Goal: Transaction & Acquisition: Purchase product/service

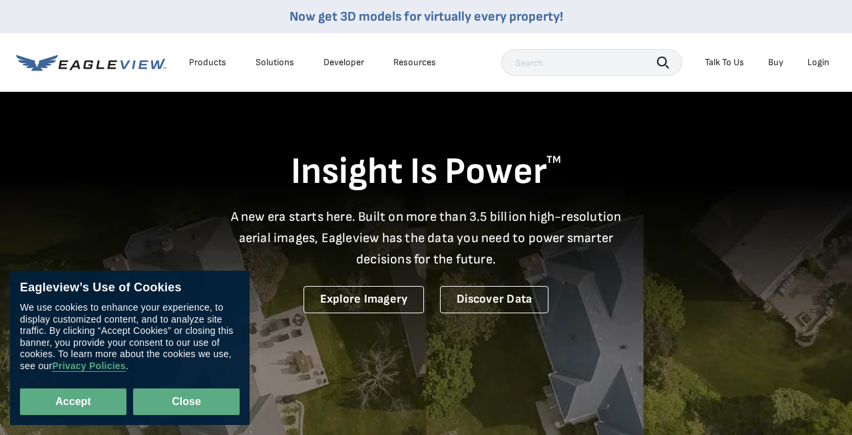
click at [196, 394] on button "Close" at bounding box center [186, 402] width 106 height 27
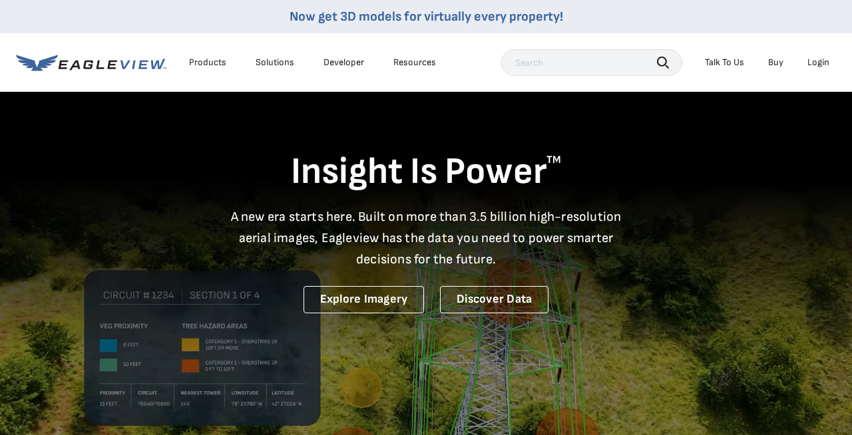
click at [820, 63] on div "Login" at bounding box center [818, 63] width 22 height 12
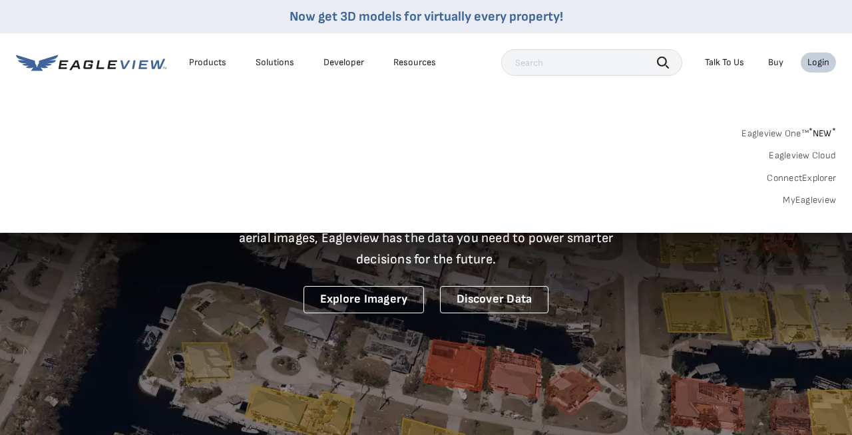
click at [798, 201] on link "MyEagleview" at bounding box center [808, 200] width 53 height 12
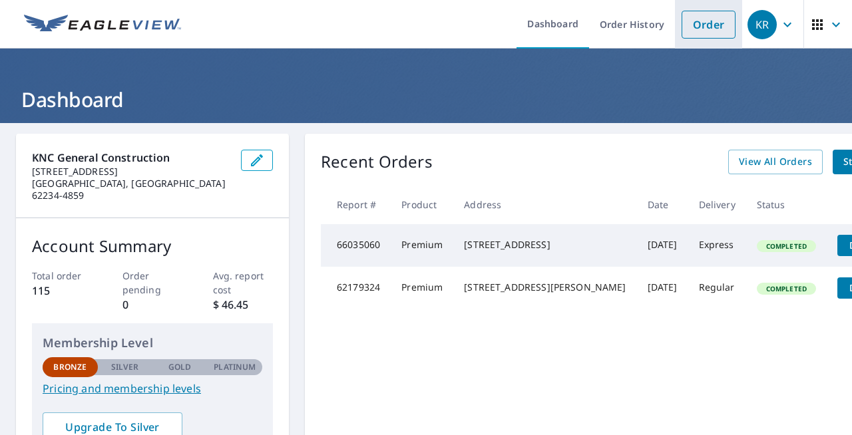
click at [710, 35] on link "Order" at bounding box center [708, 25] width 54 height 28
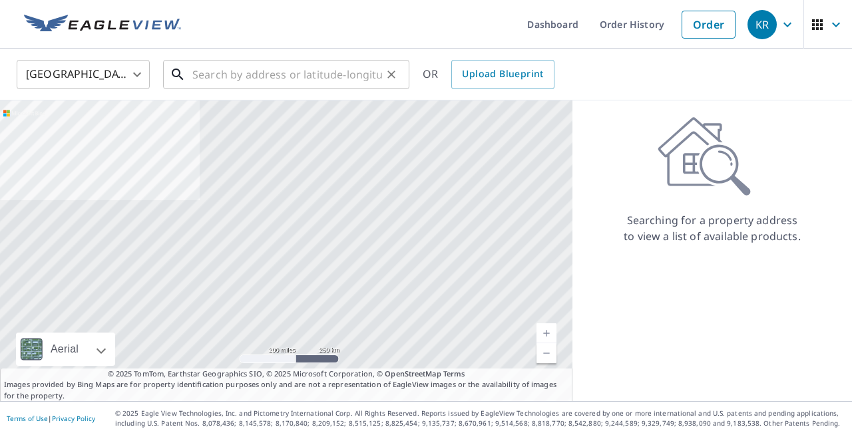
click at [351, 80] on input "text" at bounding box center [287, 74] width 190 height 37
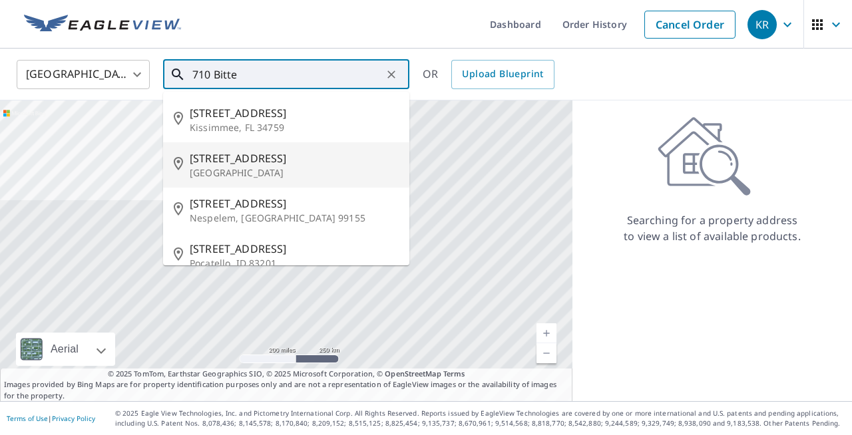
click at [307, 163] on span "710 Bitterfield Dr" at bounding box center [294, 158] width 209 height 16
type input "710 Bitterfield Dr Ballwin, MO 63011"
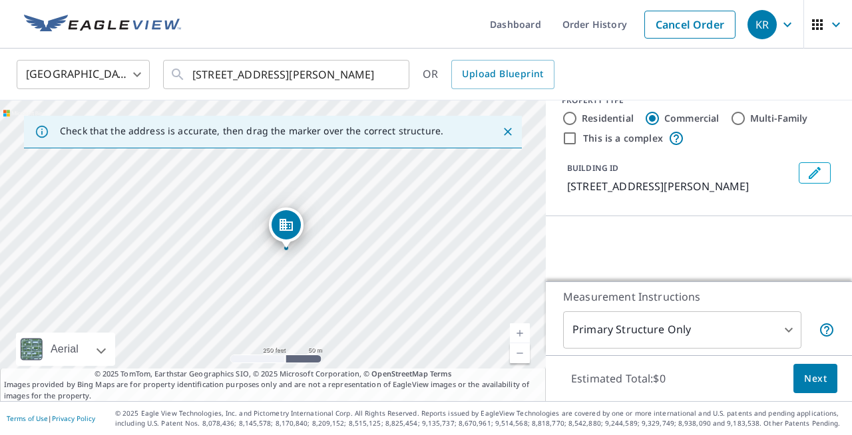
scroll to position [13, 0]
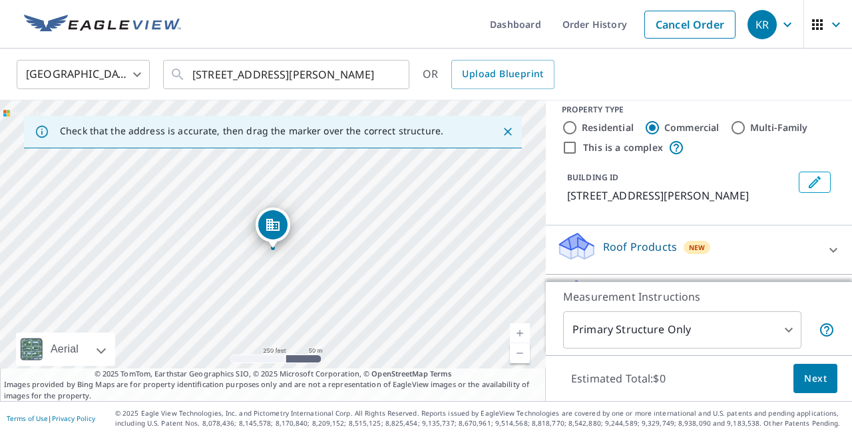
click at [275, 233] on div "Dropped pin, building 1, Commercial property, 710 Bitterfield Dr Ballwin, MO 63…" at bounding box center [272, 224] width 29 height 29
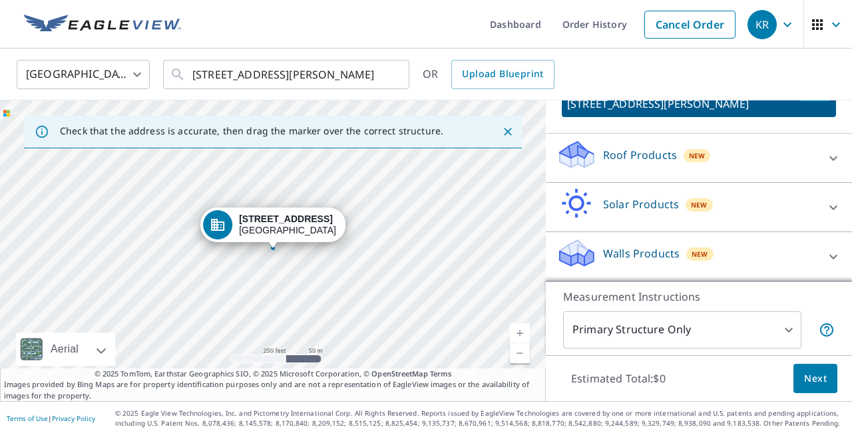
scroll to position [0, 0]
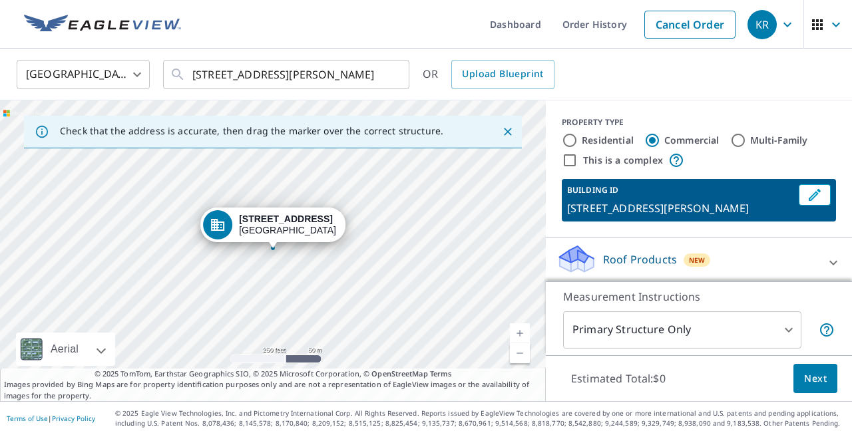
click at [609, 143] on label "Residential" at bounding box center [608, 140] width 52 height 13
click at [578, 143] on input "Residential" at bounding box center [570, 140] width 16 height 16
radio input "true"
type input "1"
click at [691, 137] on label "Commercial" at bounding box center [691, 140] width 55 height 13
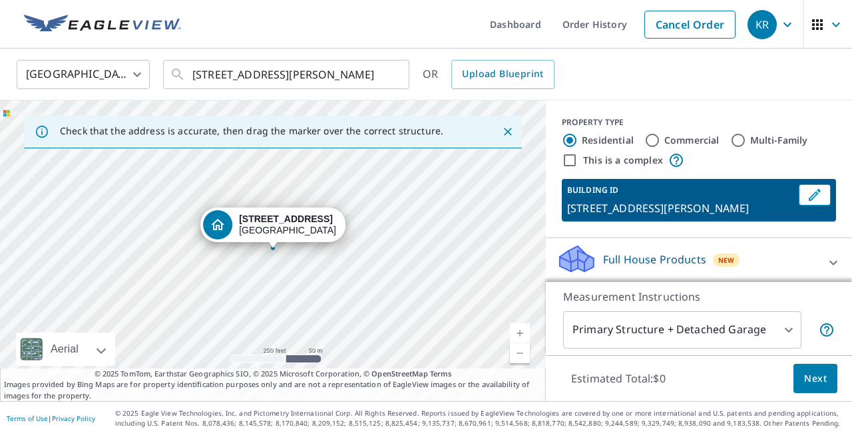
click at [660, 137] on input "Commercial" at bounding box center [652, 140] width 16 height 16
radio input "true"
type input "4"
click at [613, 145] on label "Residential" at bounding box center [608, 140] width 52 height 13
click at [578, 145] on input "Residential" at bounding box center [570, 140] width 16 height 16
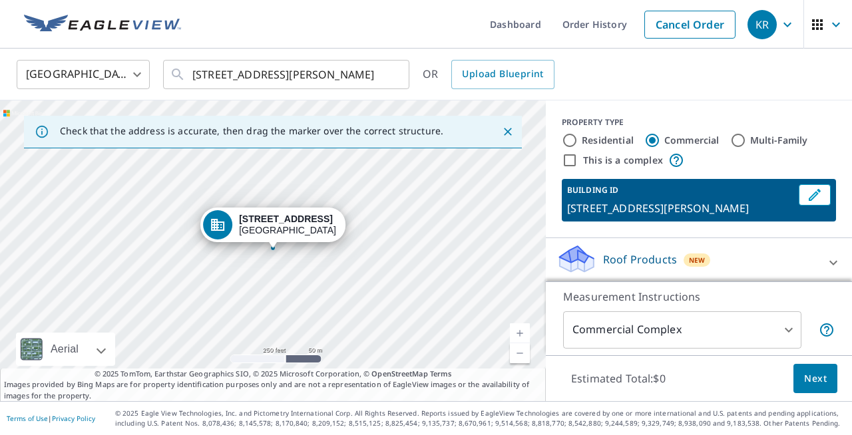
radio input "true"
type input "1"
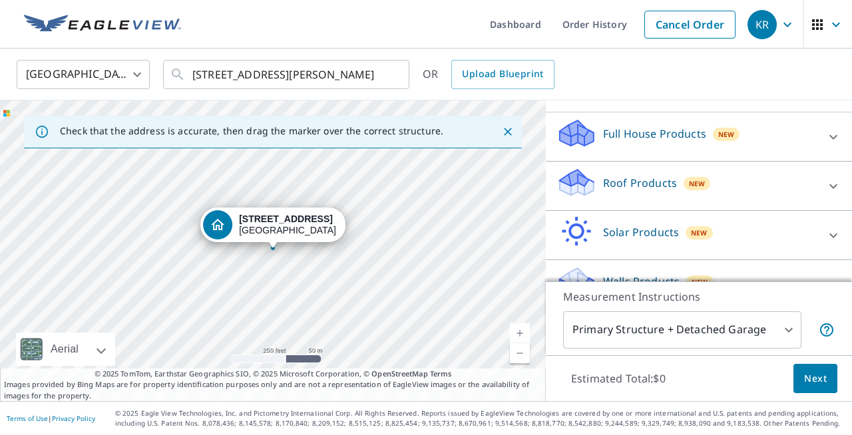
scroll to position [124, 0]
click at [766, 156] on div "Full House Products New" at bounding box center [686, 138] width 261 height 38
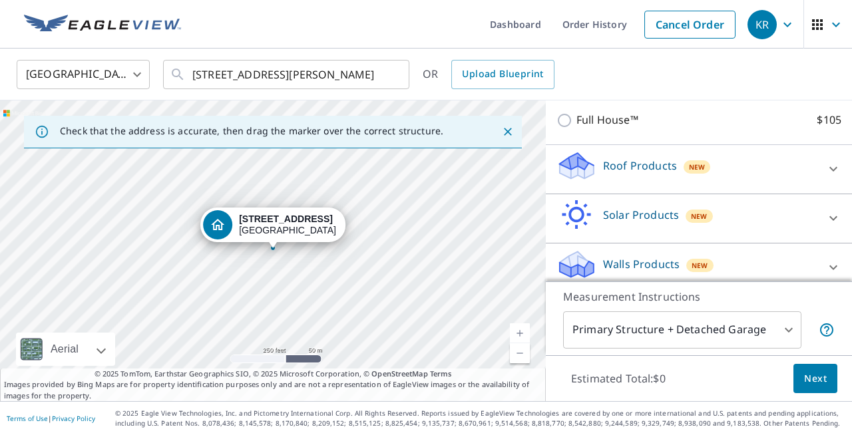
scroll to position [183, 0]
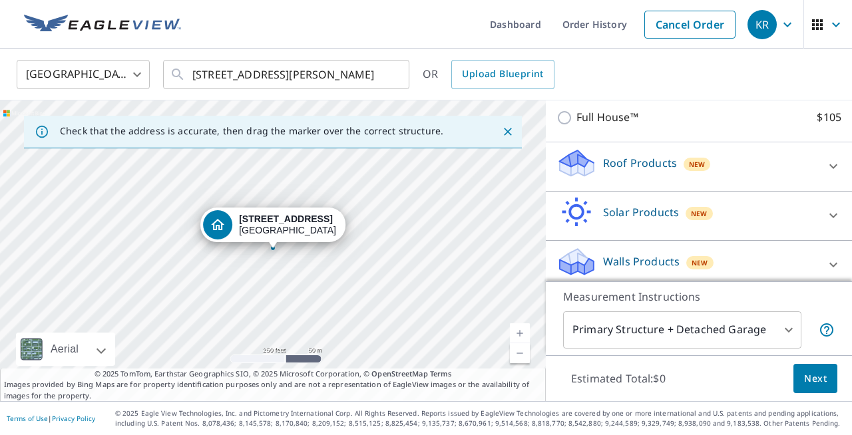
click at [753, 178] on div "Roof Products New" at bounding box center [686, 167] width 261 height 38
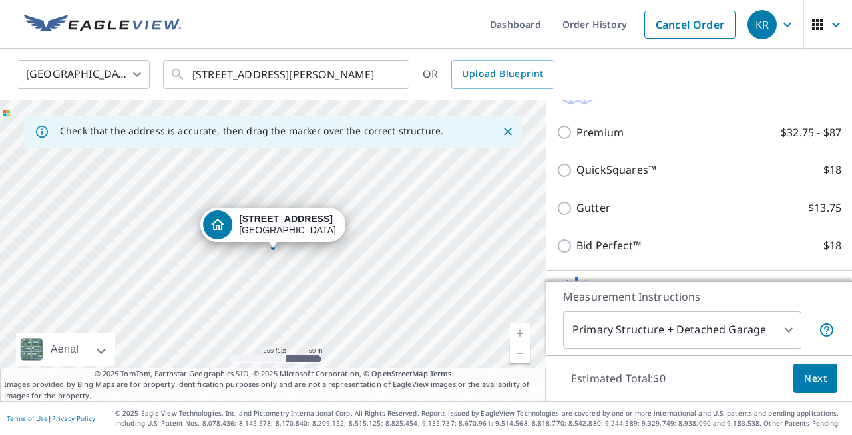
scroll to position [262, 0]
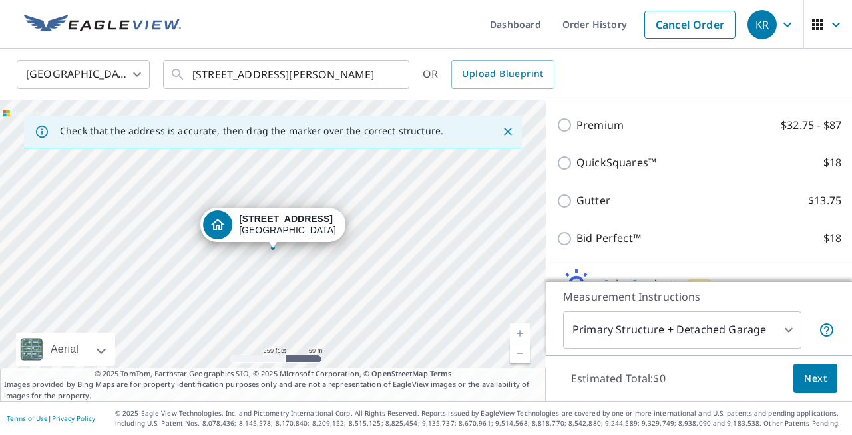
click at [791, 30] on icon "button" at bounding box center [787, 25] width 16 height 16
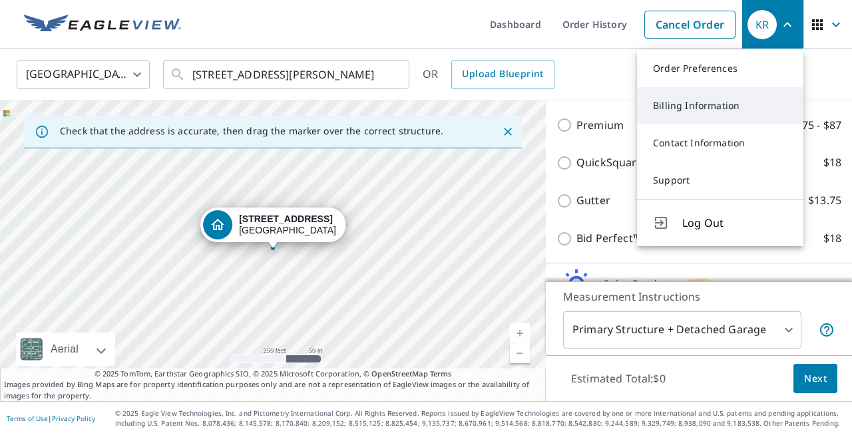
click at [748, 114] on link "Billing Information" at bounding box center [720, 105] width 166 height 37
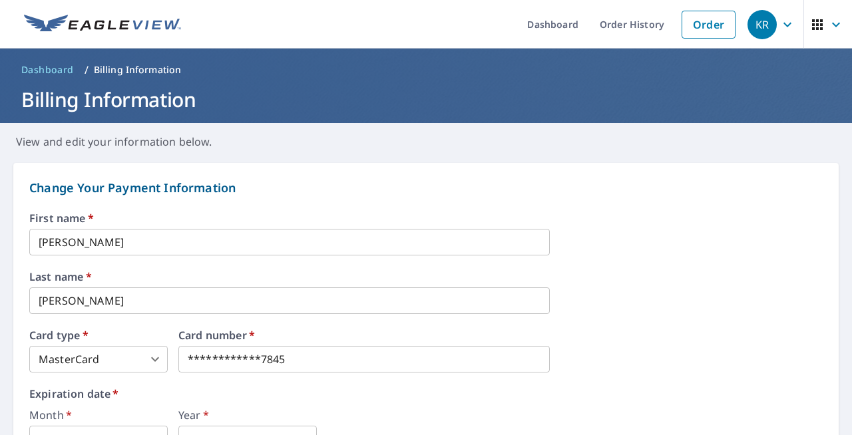
click at [793, 29] on icon "button" at bounding box center [787, 25] width 16 height 16
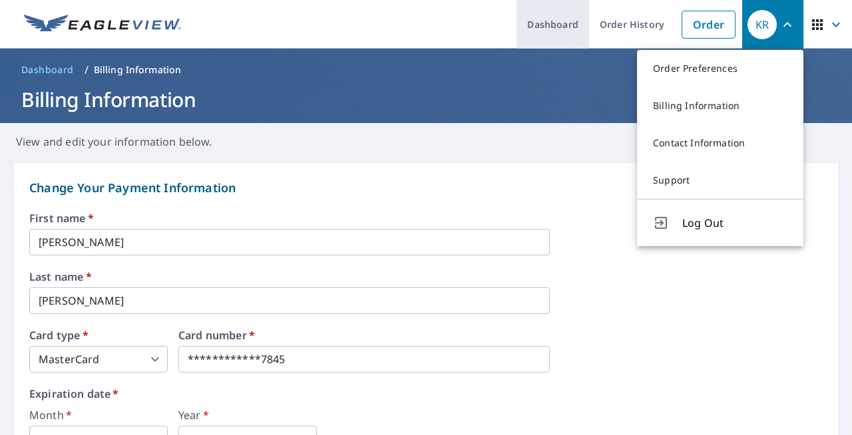
click at [565, 23] on link "Dashboard" at bounding box center [552, 24] width 73 height 49
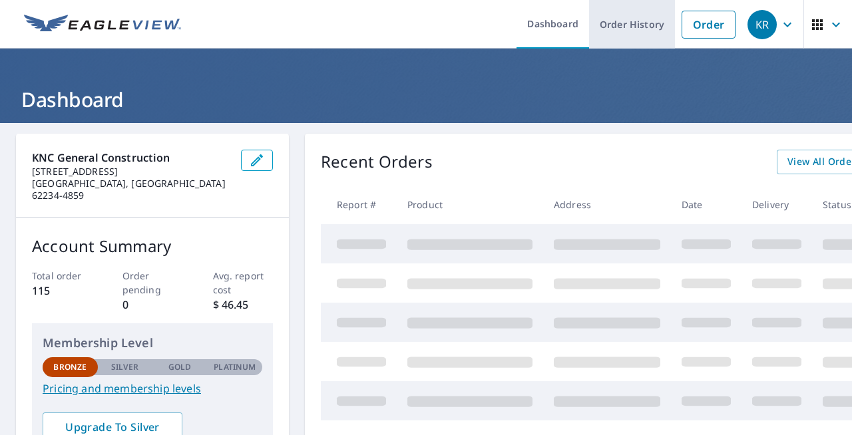
click at [613, 33] on link "Order History" at bounding box center [632, 24] width 86 height 49
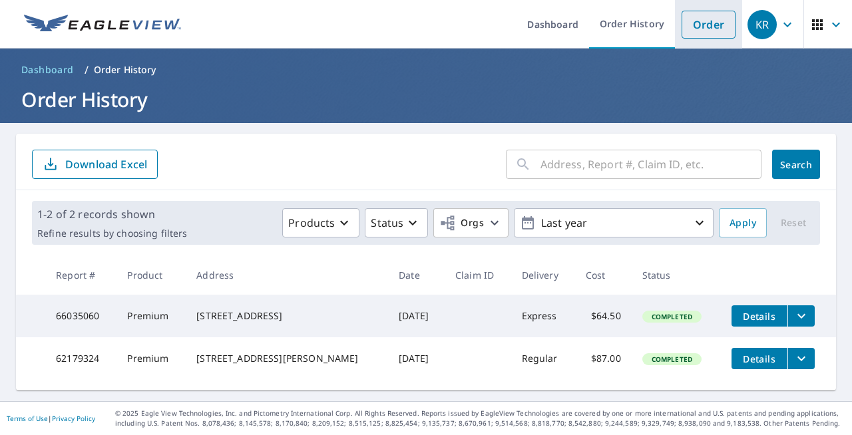
click at [697, 27] on link "Order" at bounding box center [708, 25] width 54 height 28
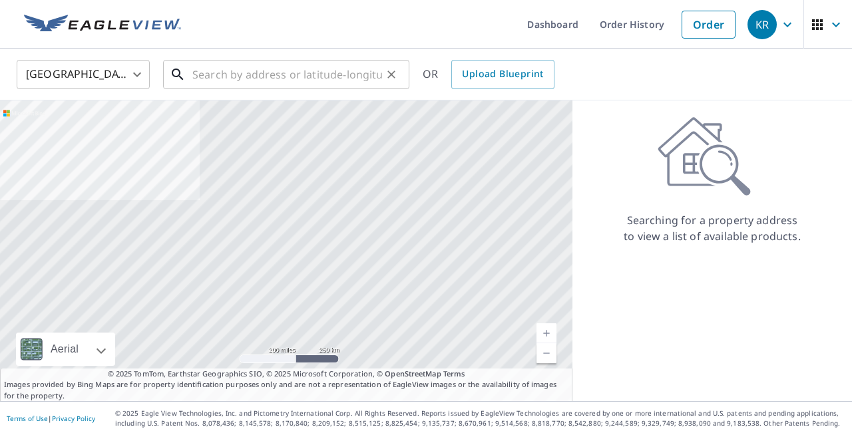
click at [337, 71] on input "text" at bounding box center [287, 74] width 190 height 37
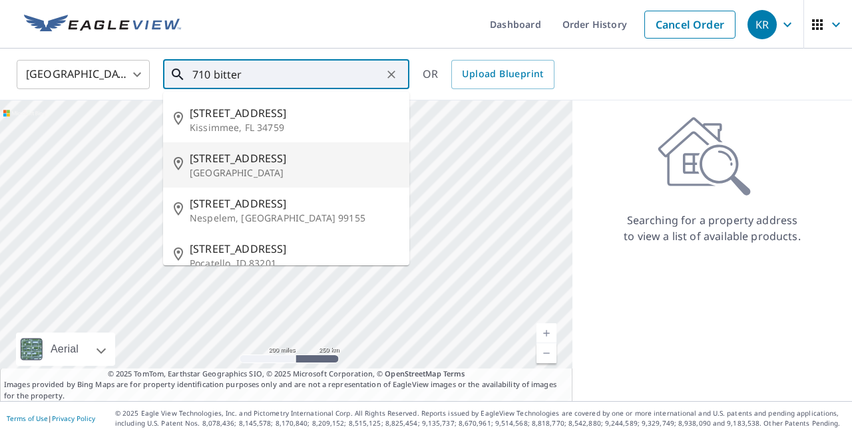
click at [326, 158] on span "710 Bitterfield Dr" at bounding box center [294, 158] width 209 height 16
type input "710 Bitterfield Dr Ballwin, MO 63011"
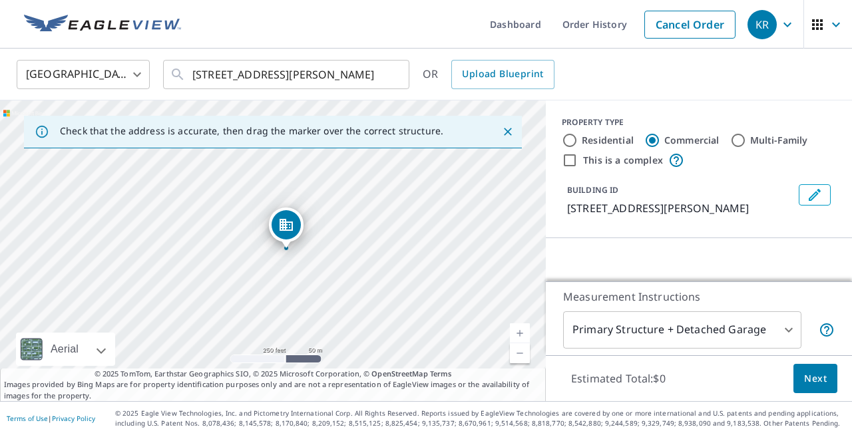
click at [596, 142] on label "Residential" at bounding box center [608, 140] width 52 height 13
click at [578, 142] on input "Residential" at bounding box center [570, 140] width 16 height 16
radio input "true"
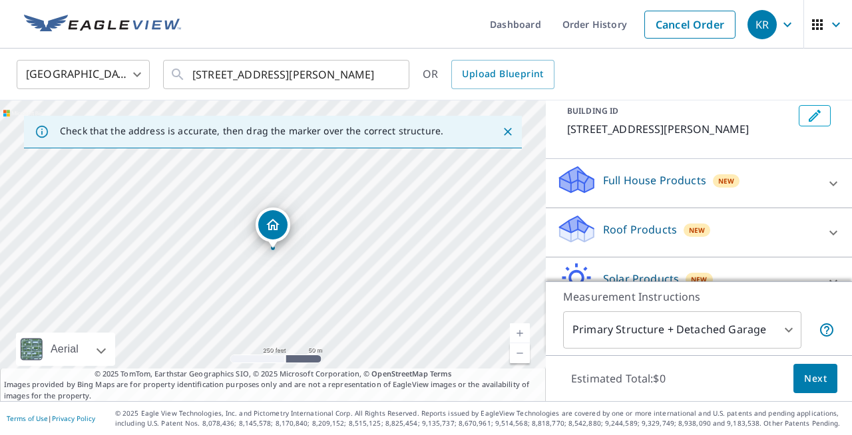
scroll to position [81, 0]
click at [667, 186] on p "Full House Products" at bounding box center [654, 179] width 103 height 16
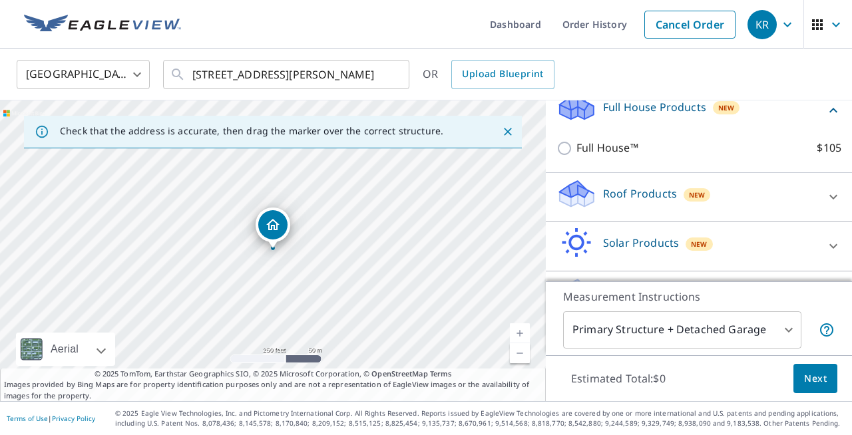
scroll to position [154, 0]
click at [663, 193] on p "Roof Products" at bounding box center [640, 192] width 74 height 16
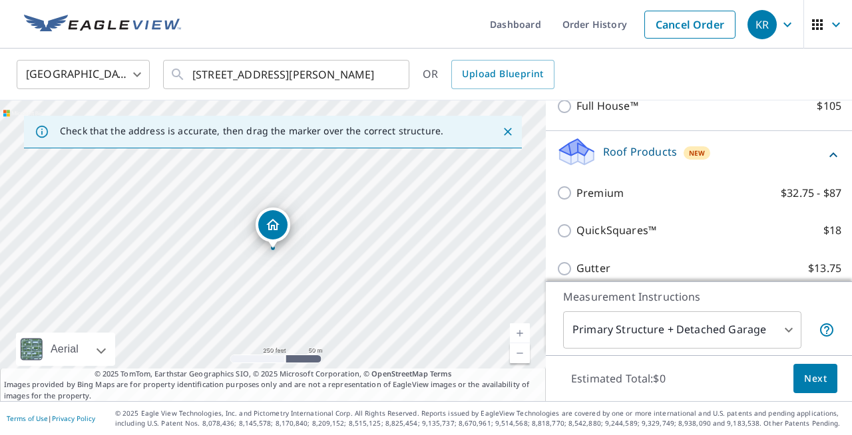
scroll to position [196, 0]
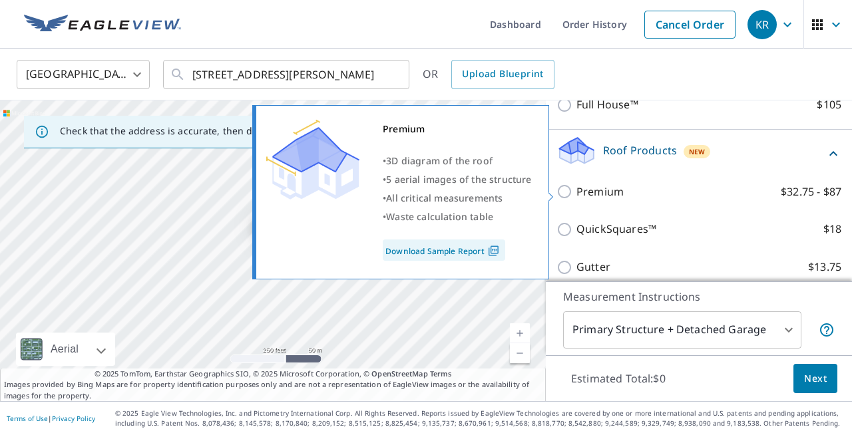
click at [604, 193] on p "Premium" at bounding box center [599, 192] width 47 height 17
click at [576, 193] on input "Premium $32.75 - $87" at bounding box center [566, 192] width 20 height 16
checkbox input "true"
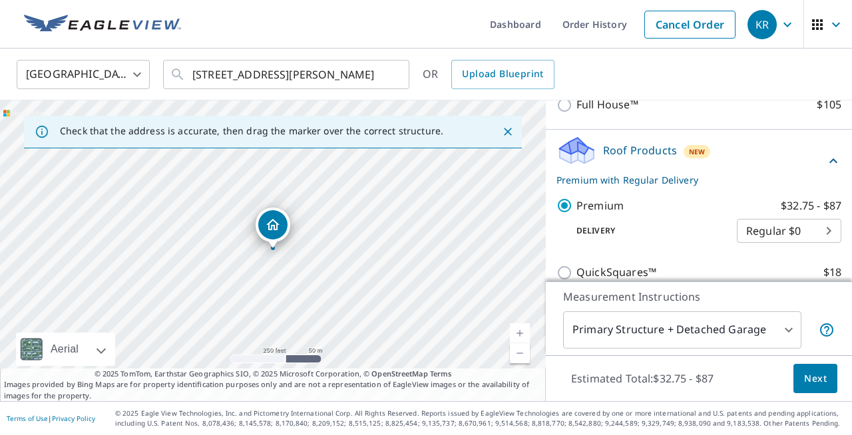
click at [749, 232] on body "KR KR Dashboard Order History Cancel Order KR United States US ​ 710 Bitterfiel…" at bounding box center [426, 217] width 852 height 435
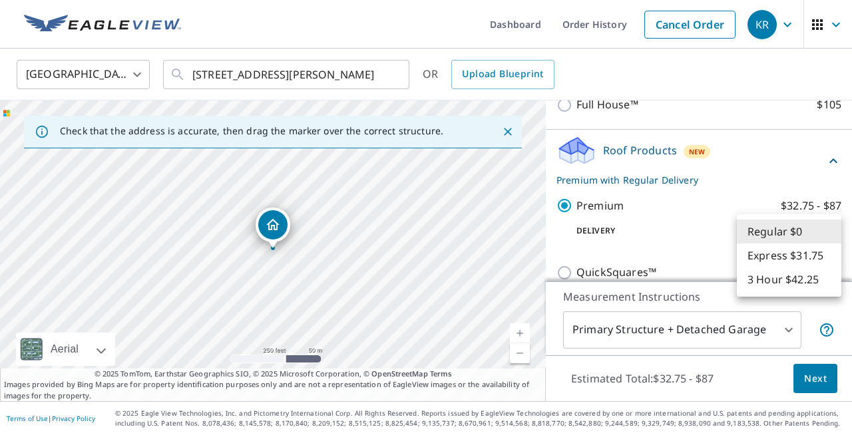
click at [754, 256] on li "Express $31.75" at bounding box center [789, 256] width 104 height 24
type input "4"
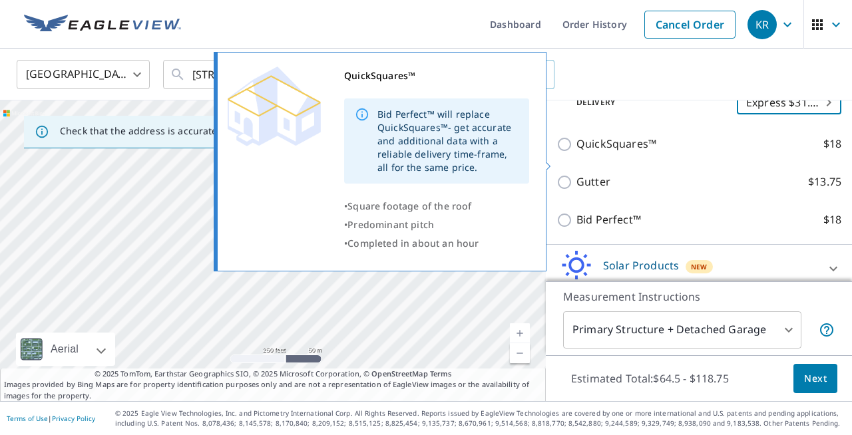
scroll to position [303, 0]
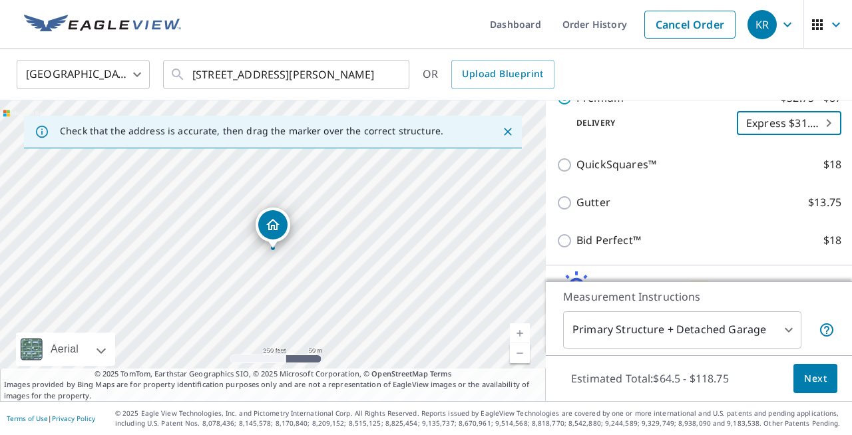
click at [808, 381] on span "Next" at bounding box center [815, 379] width 23 height 17
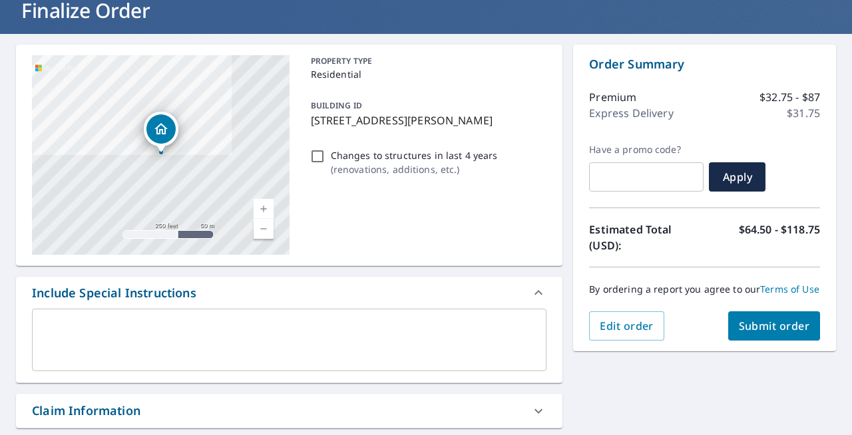
scroll to position [100, 0]
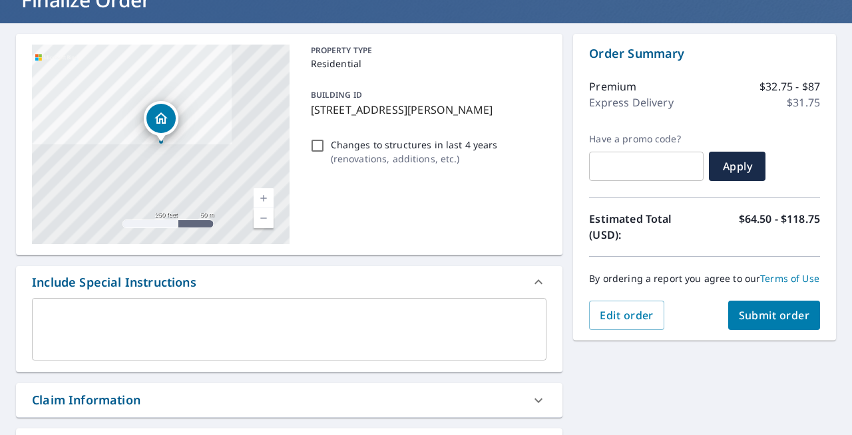
click at [765, 313] on span "Submit order" at bounding box center [774, 315] width 71 height 15
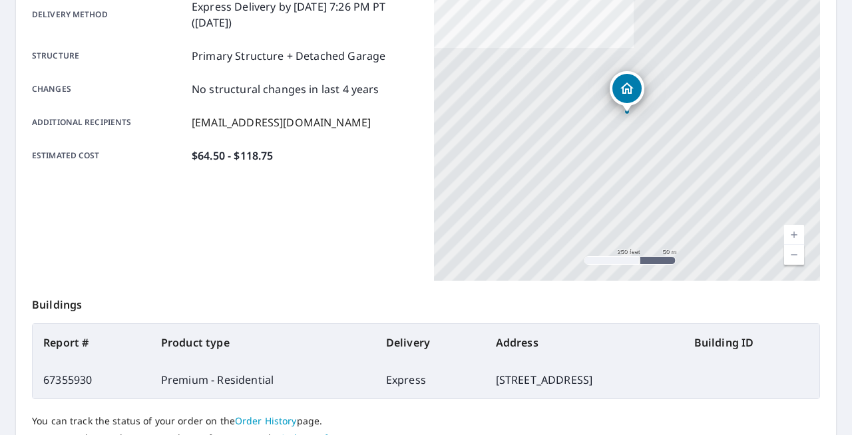
scroll to position [238, 0]
